Goal: Information Seeking & Learning: Find specific fact

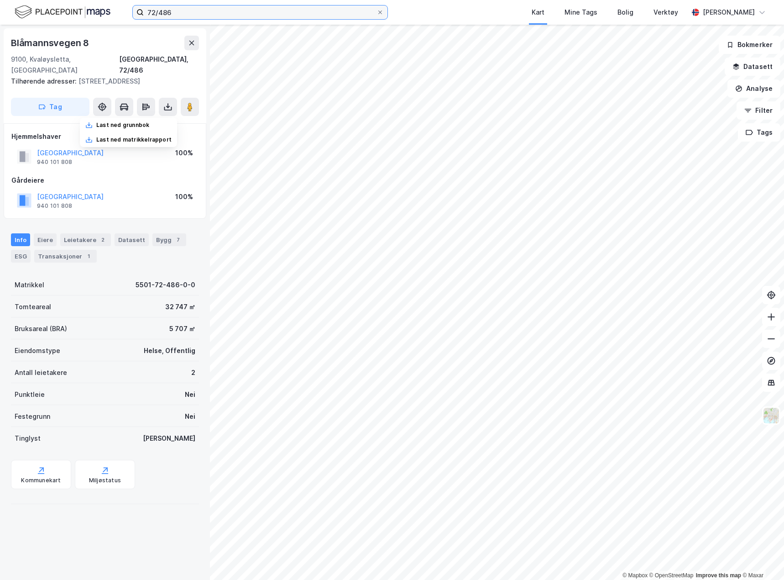
click at [172, 8] on input "72/486" at bounding box center [260, 12] width 233 height 14
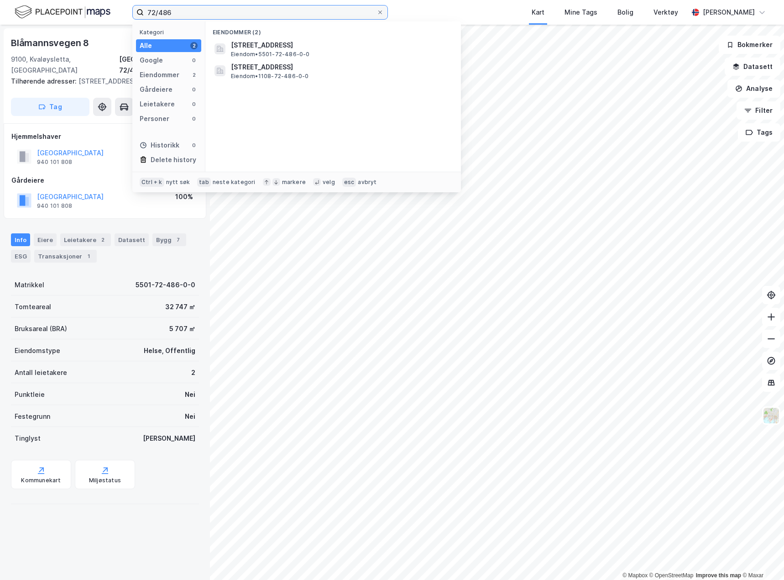
click at [172, 8] on input "72/486" at bounding box center [260, 12] width 233 height 14
type input "8/180 vadsø"
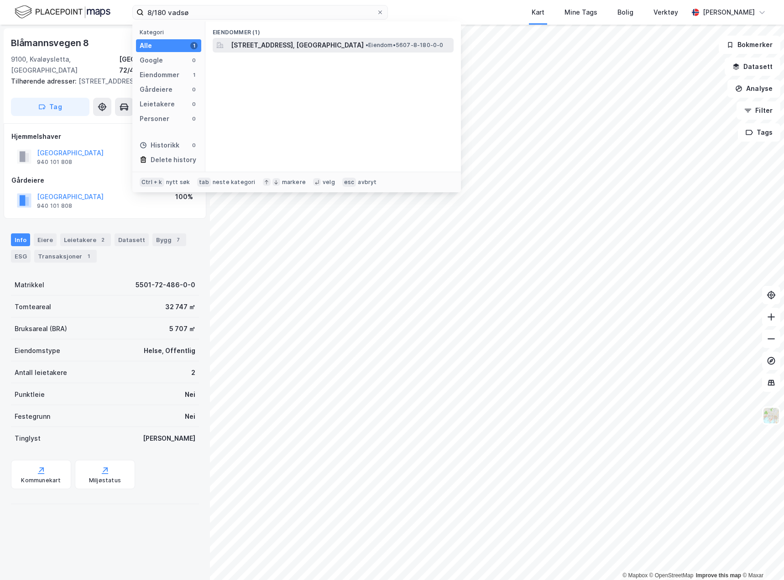
click at [354, 39] on div "[STREET_ADDRESS][PERSON_NAME], [GEOGRAPHIC_DATA] • Eiendom • 5607-8-180-0-0" at bounding box center [333, 45] width 241 height 15
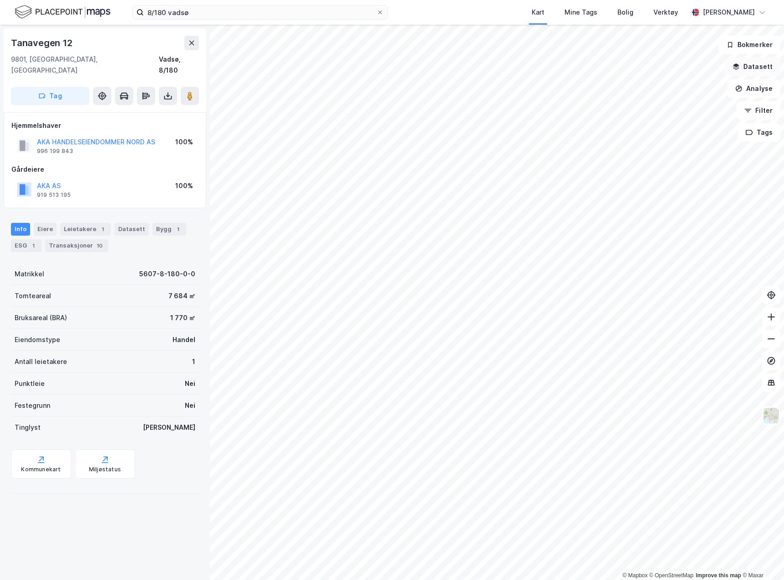
click at [761, 63] on button "Datasett" at bounding box center [753, 67] width 56 height 18
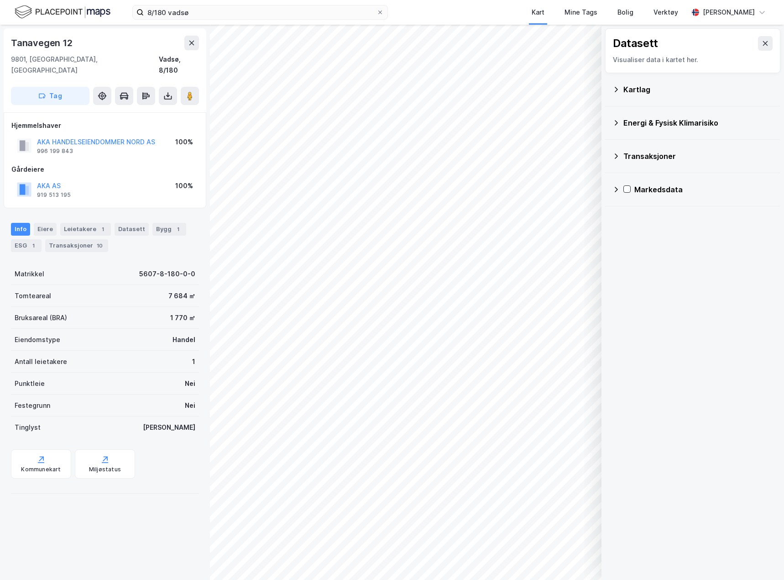
click at [627, 95] on div "Kartlag" at bounding box center [693, 90] width 161 height 22
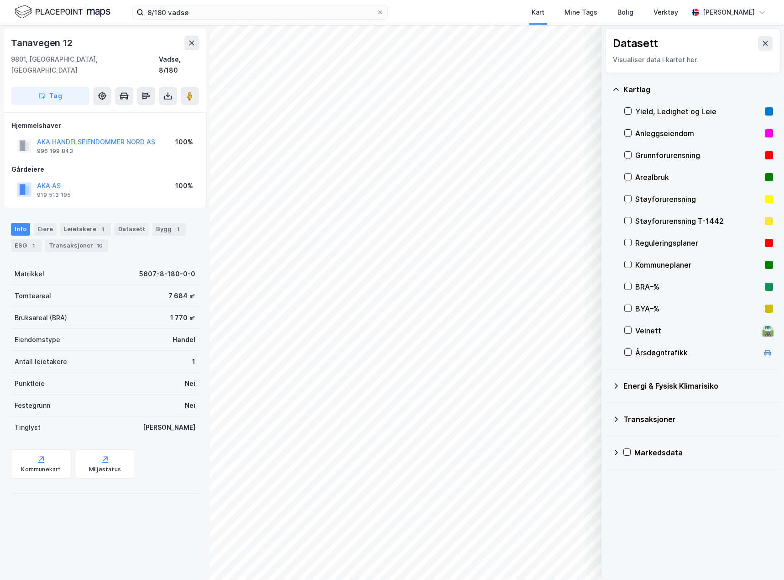
click at [673, 138] on div "Anleggseiendom" at bounding box center [698, 133] width 126 height 11
click at [672, 136] on div "Anleggseiendom" at bounding box center [698, 133] width 126 height 11
click at [672, 156] on div "Grunnforurensning" at bounding box center [698, 155] width 126 height 11
drag, startPoint x: 73, startPoint y: 44, endPoint x: 13, endPoint y: 39, distance: 60.0
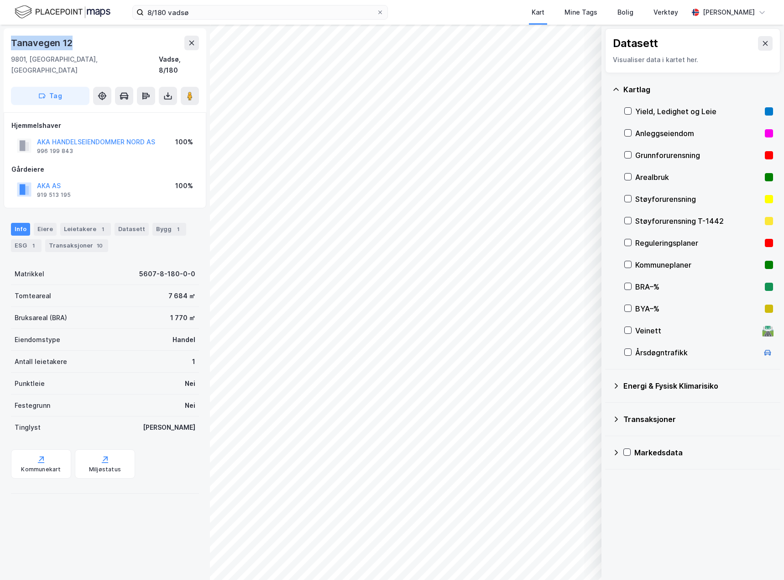
click at [13, 39] on div "Tanavegen 12" at bounding box center [105, 43] width 188 height 15
copy div "Tanavegen 12"
